Goal: Task Accomplishment & Management: Manage account settings

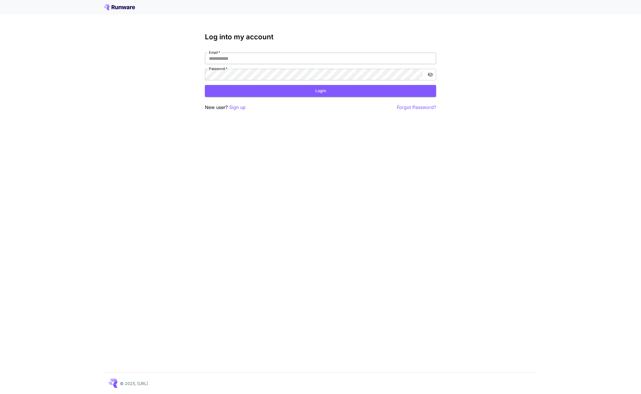
click at [242, 57] on input "Email   *" at bounding box center [320, 59] width 231 height 12
type input "**********"
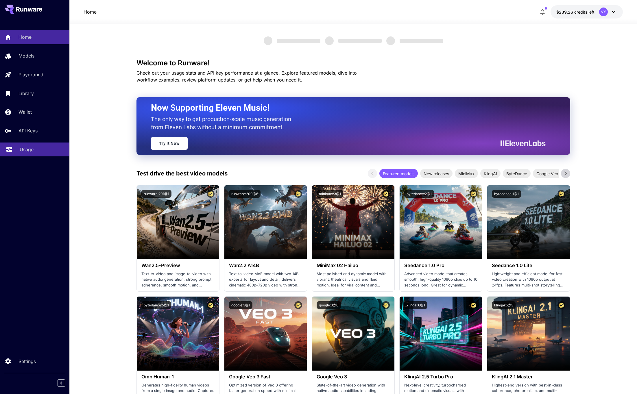
click at [22, 153] on p "Usage" at bounding box center [27, 149] width 14 height 7
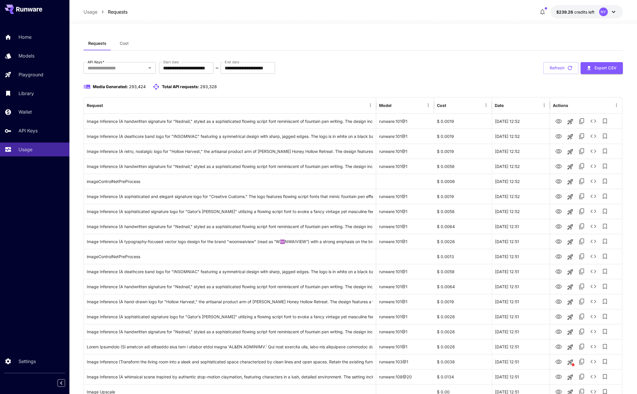
click at [123, 48] on button "Cost" at bounding box center [124, 43] width 26 height 14
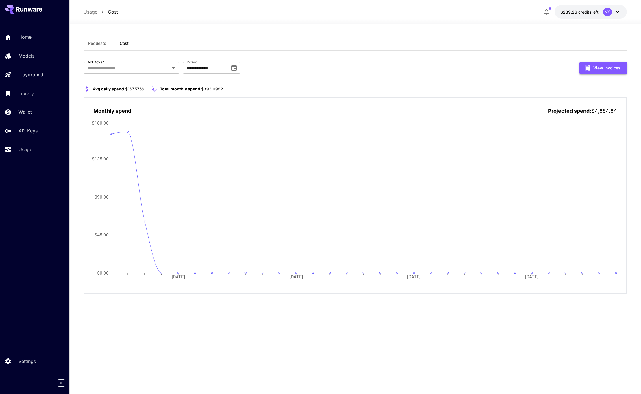
click at [602, 70] on button "View Invoices" at bounding box center [603, 68] width 47 height 12
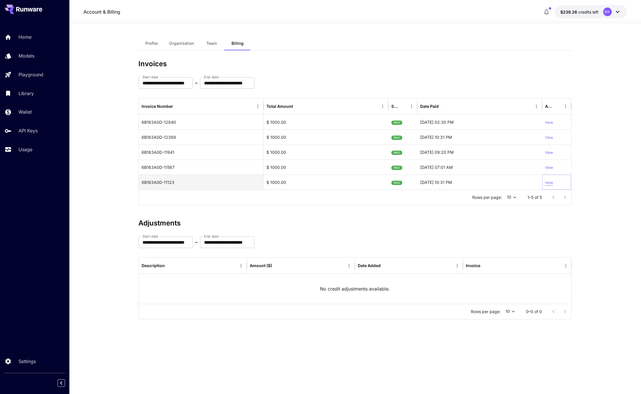
click at [550, 181] on p "View" at bounding box center [549, 182] width 8 height 5
click at [550, 122] on p "View" at bounding box center [549, 122] width 8 height 5
